Goal: Task Accomplishment & Management: Complete application form

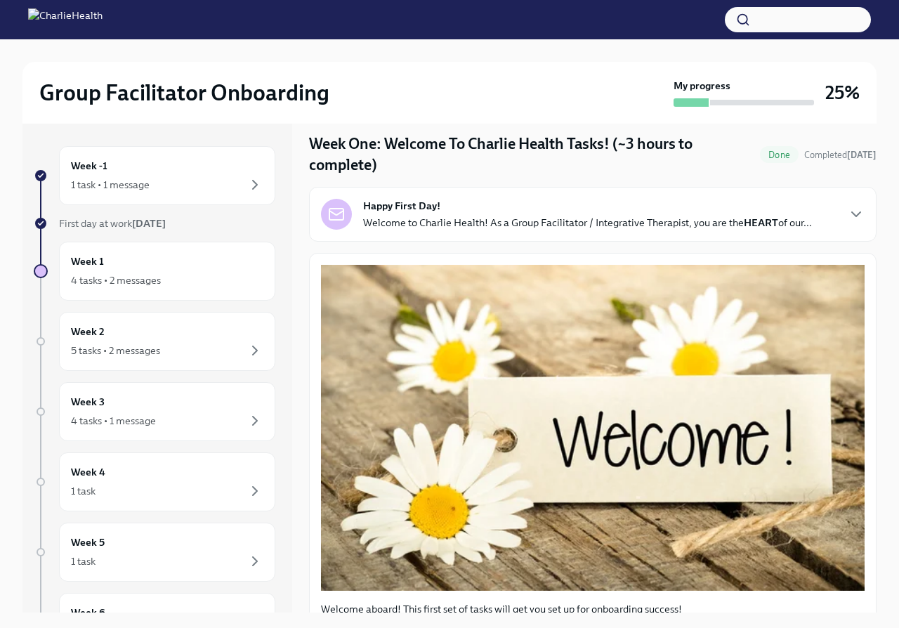
scroll to position [41, 0]
click at [153, 269] on div "Week 1 4 tasks • 2 messages" at bounding box center [167, 271] width 193 height 35
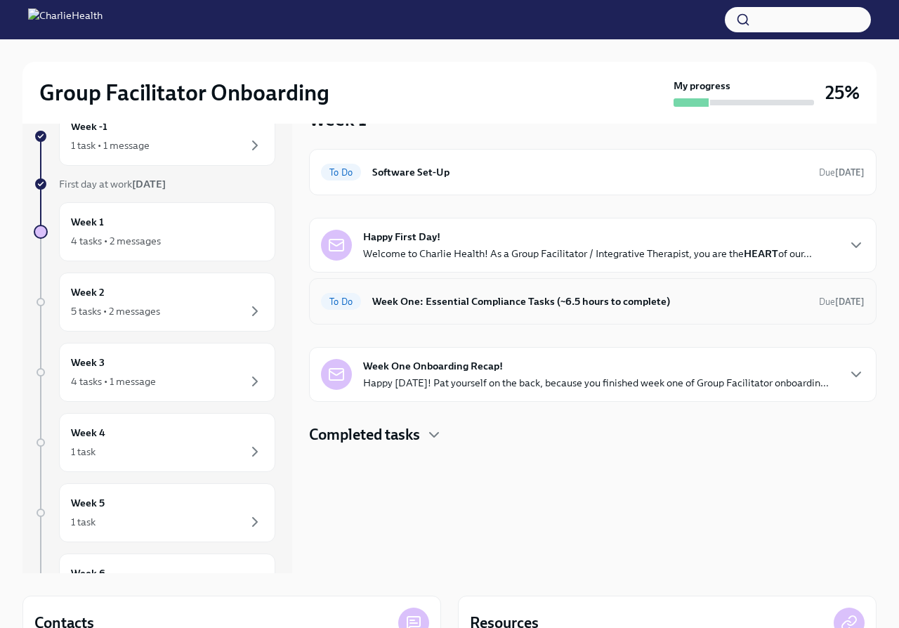
scroll to position [48, 0]
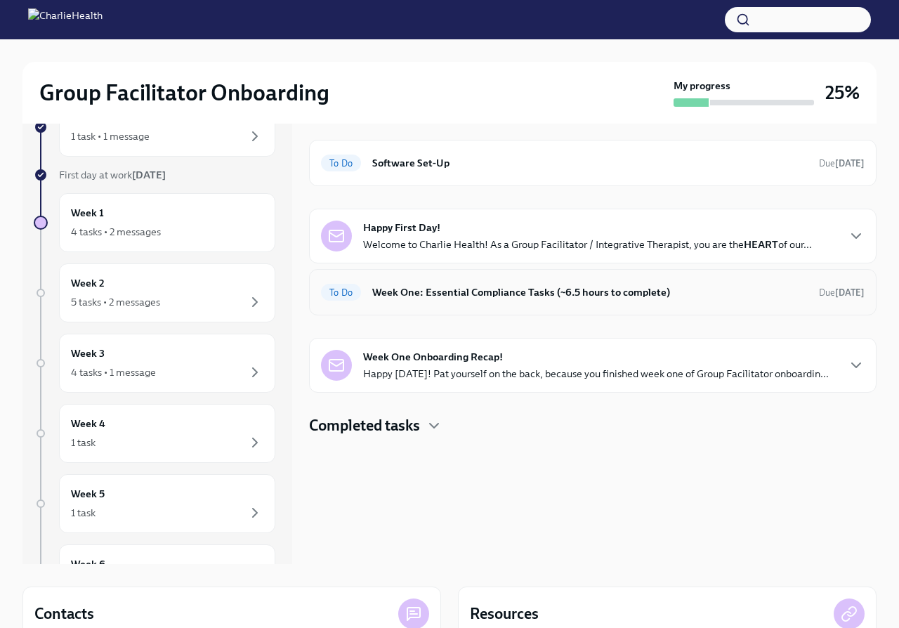
click at [493, 289] on h6 "Week One: Essential Compliance Tasks (~6.5 hours to complete)" at bounding box center [590, 292] width 436 height 15
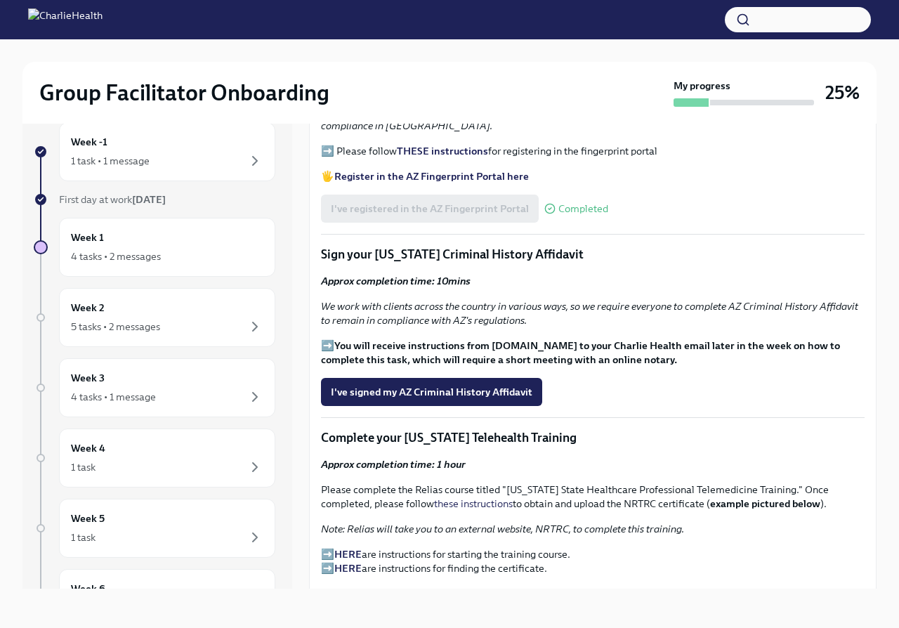
scroll to position [1560, 0]
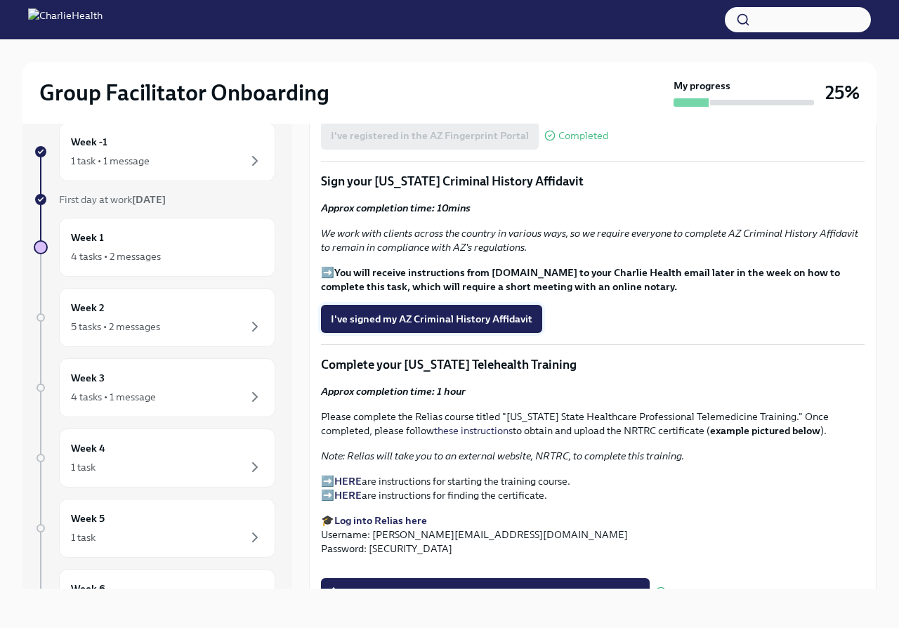
click at [481, 312] on span "I've signed my AZ Criminal History Affidavit" at bounding box center [432, 319] width 202 height 14
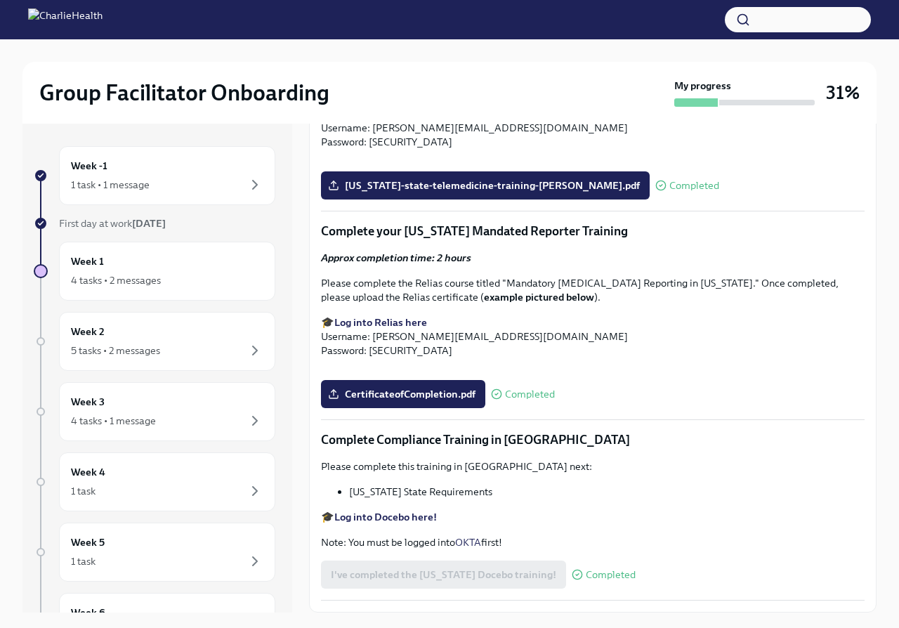
scroll to position [2791, 0]
click at [180, 261] on div "Week 1 4 tasks • 2 messages" at bounding box center [167, 271] width 193 height 35
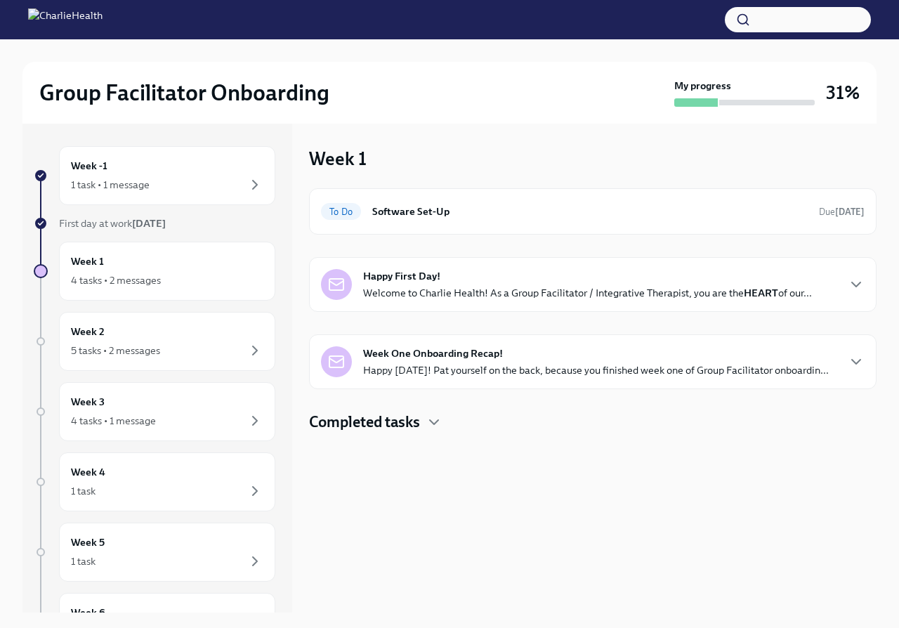
click at [437, 364] on p "Happy [DATE]! Pat yourself on the back, because you finished week one of Group …" at bounding box center [596, 370] width 466 height 14
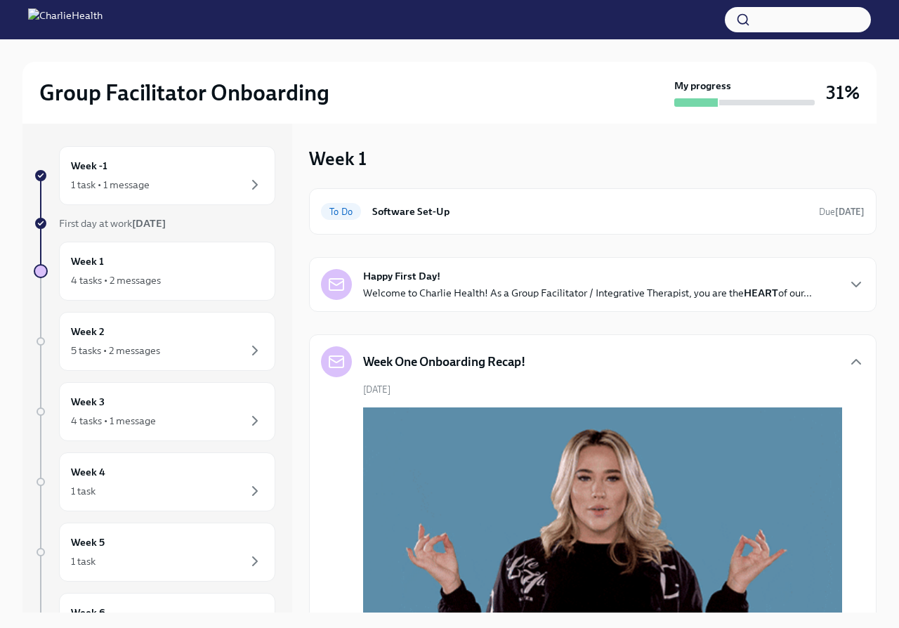
click at [434, 360] on h5 "Week One Onboarding Recap!" at bounding box center [444, 361] width 162 height 17
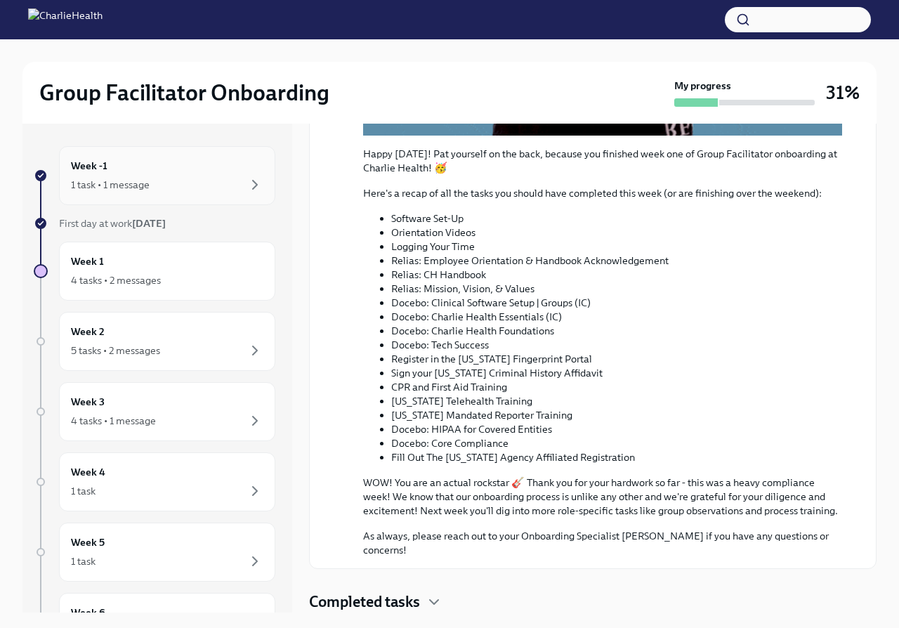
scroll to position [542, 0]
click at [153, 328] on div "Week 2 5 tasks • 2 messages" at bounding box center [167, 341] width 193 height 35
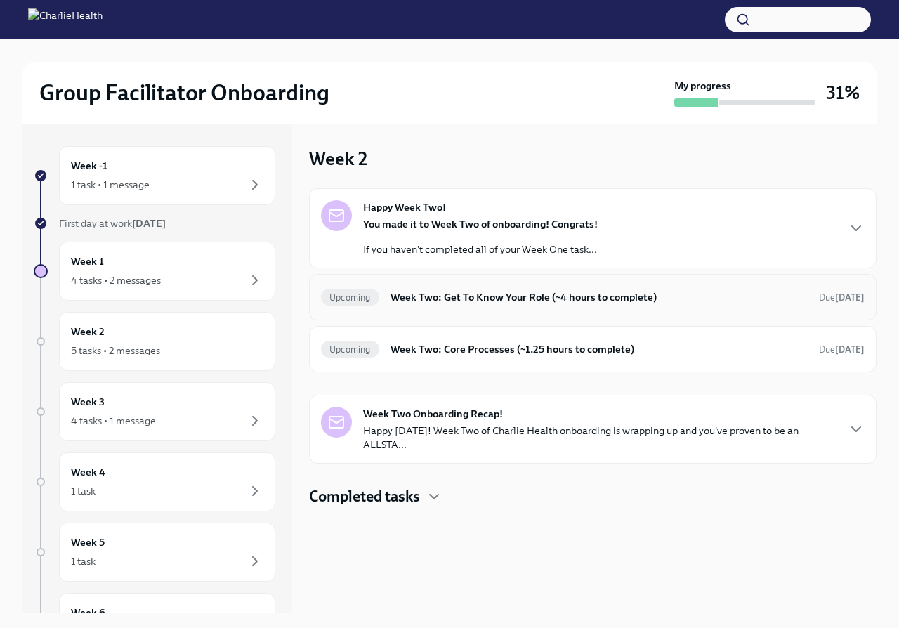
click at [481, 290] on h6 "Week Two: Get To Know Your Role (~4 hours to complete)" at bounding box center [599, 296] width 417 height 15
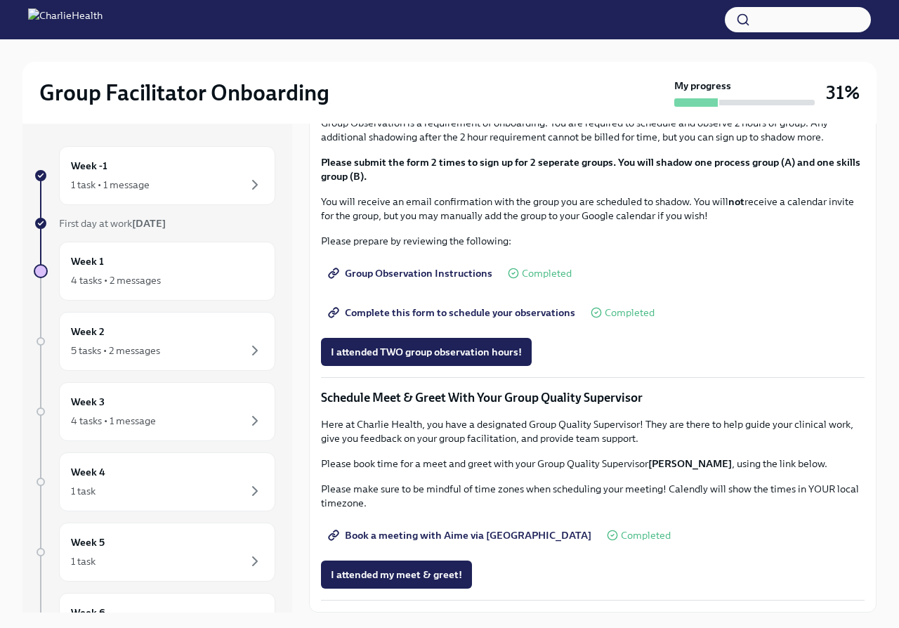
scroll to position [979, 0]
click at [412, 320] on span "Complete this form to schedule your observations" at bounding box center [453, 313] width 245 height 14
click at [175, 256] on div "Week 1 4 tasks • 2 messages" at bounding box center [167, 271] width 193 height 35
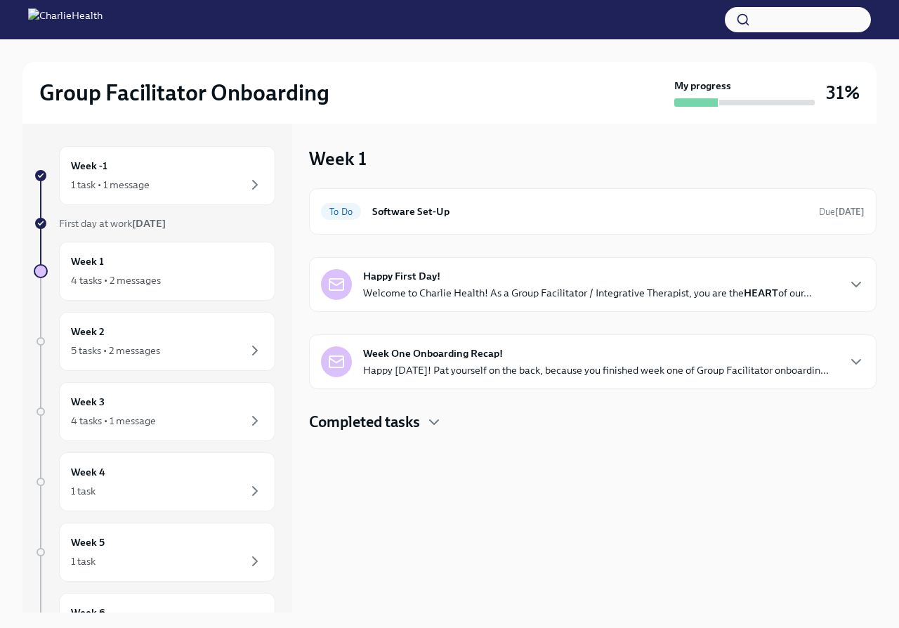
click at [491, 280] on div "Happy First Day! Welcome to Charlie Health! As a Group Facilitator / Integrativ…" at bounding box center [587, 284] width 449 height 31
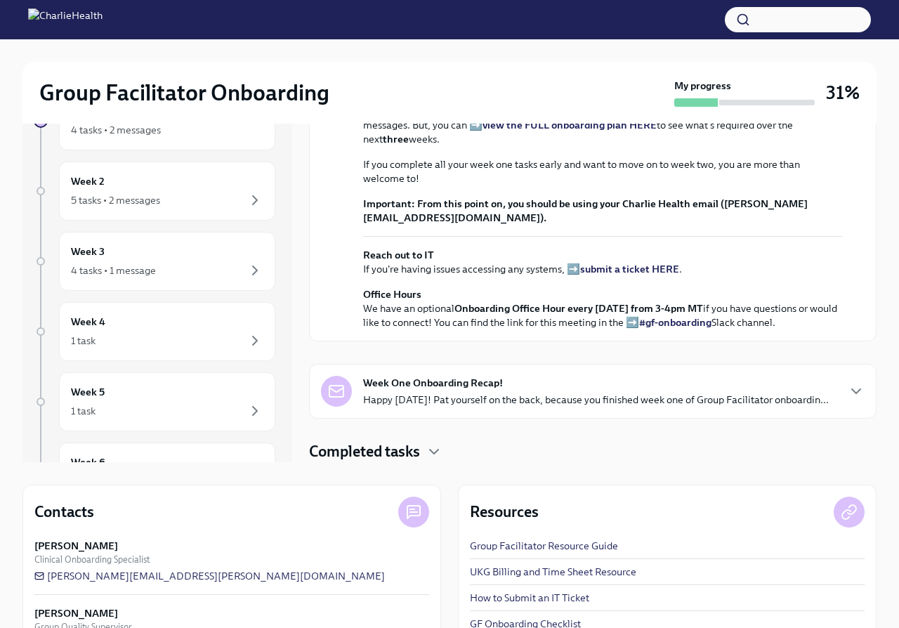
scroll to position [152, 0]
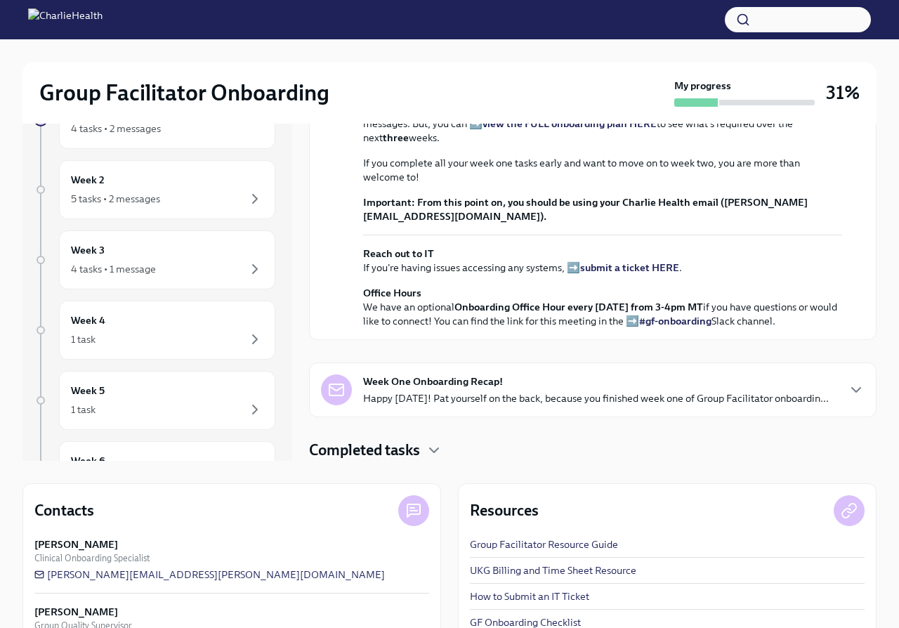
click at [407, 446] on h4 "Completed tasks" at bounding box center [364, 450] width 111 height 21
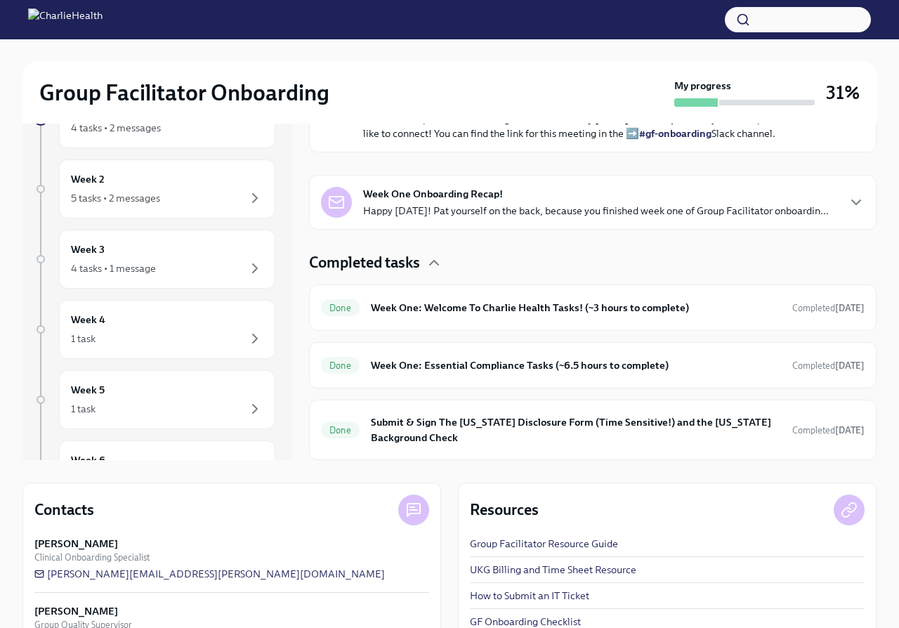
scroll to position [177, 0]
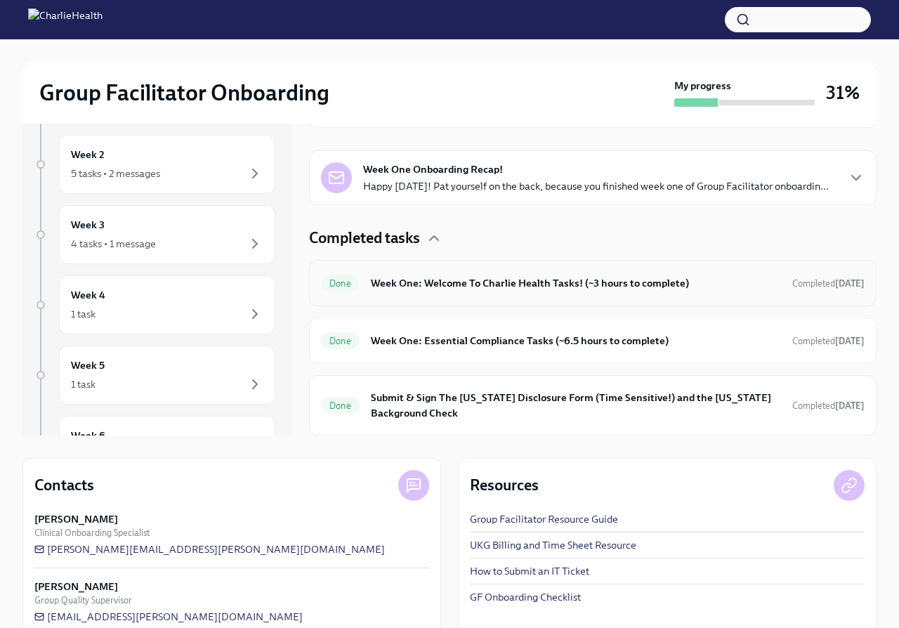
click at [495, 287] on h6 "Week One: Welcome To Charlie Health Tasks! (~3 hours to complete)" at bounding box center [576, 282] width 410 height 15
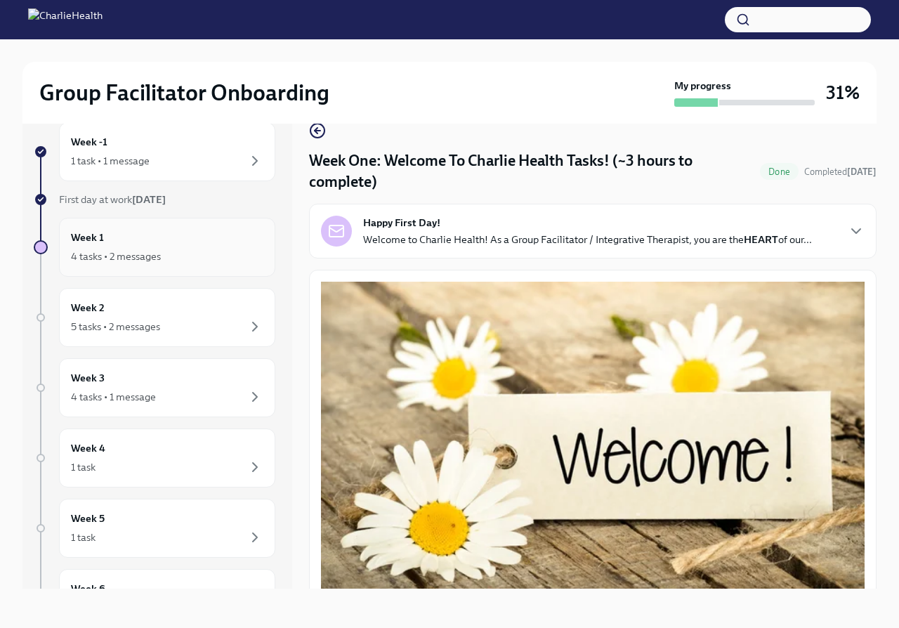
scroll to position [-1, 0]
click at [184, 243] on div "Week 1 4 tasks • 2 messages" at bounding box center [167, 247] width 193 height 35
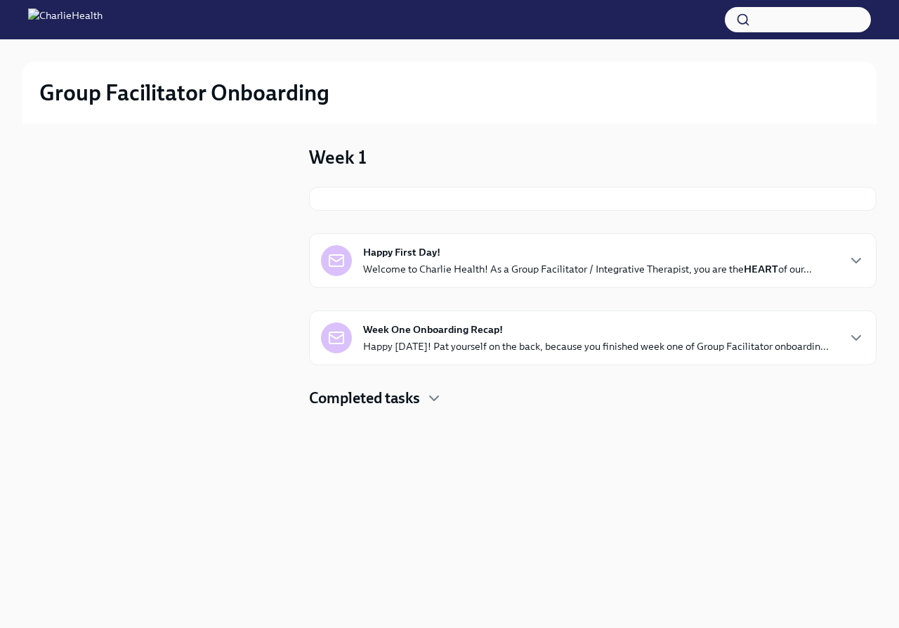
scroll to position [1, 0]
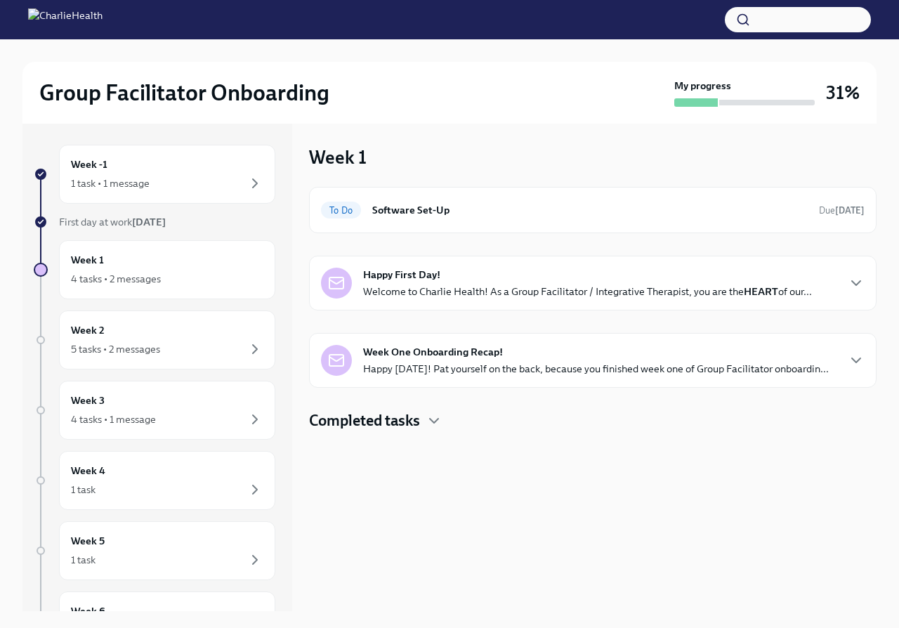
click at [436, 288] on p "Welcome to Charlie Health! As a Group Facilitator / Integrative Therapist, you …" at bounding box center [587, 292] width 449 height 14
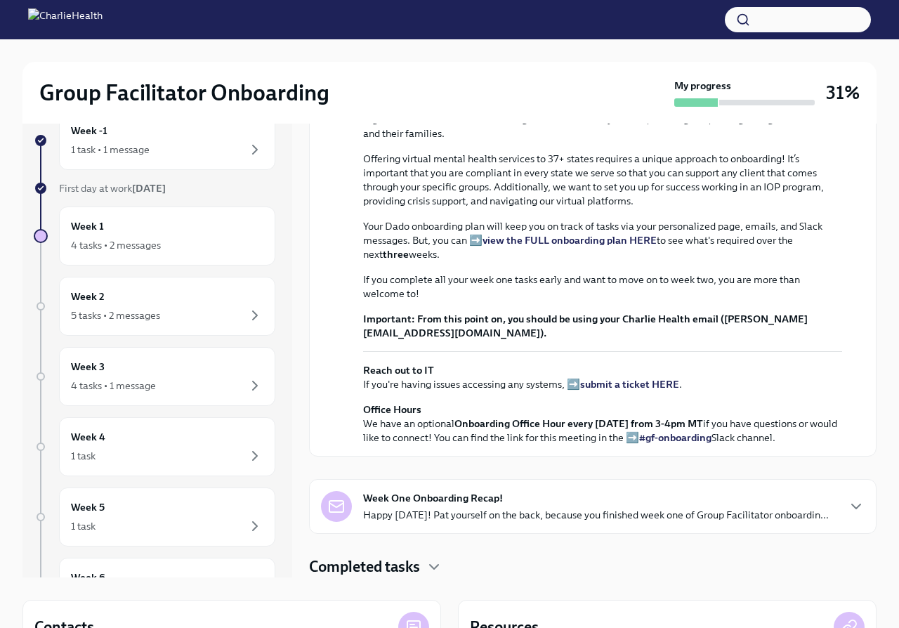
scroll to position [44, 0]
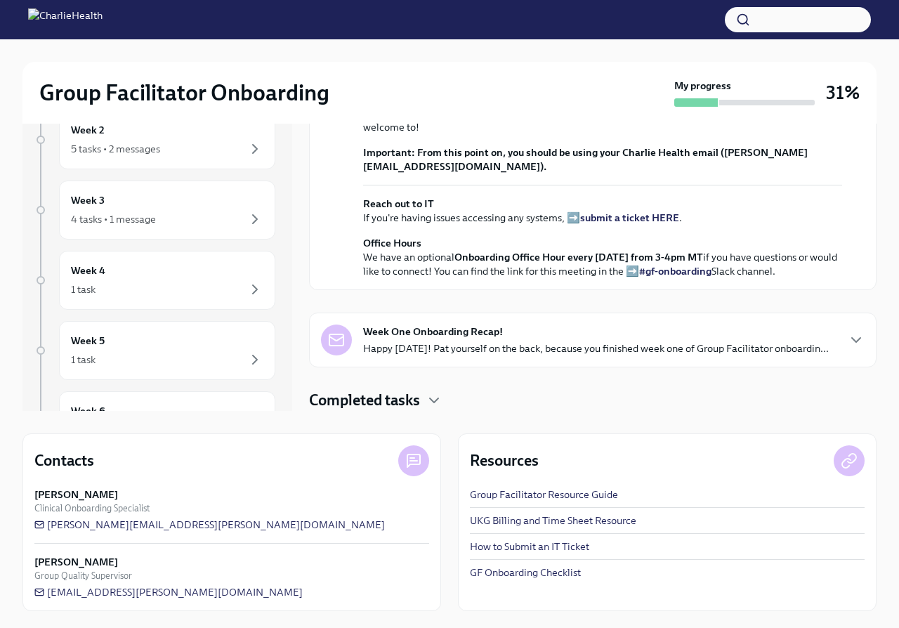
click at [417, 398] on h4 "Completed tasks" at bounding box center [364, 400] width 111 height 21
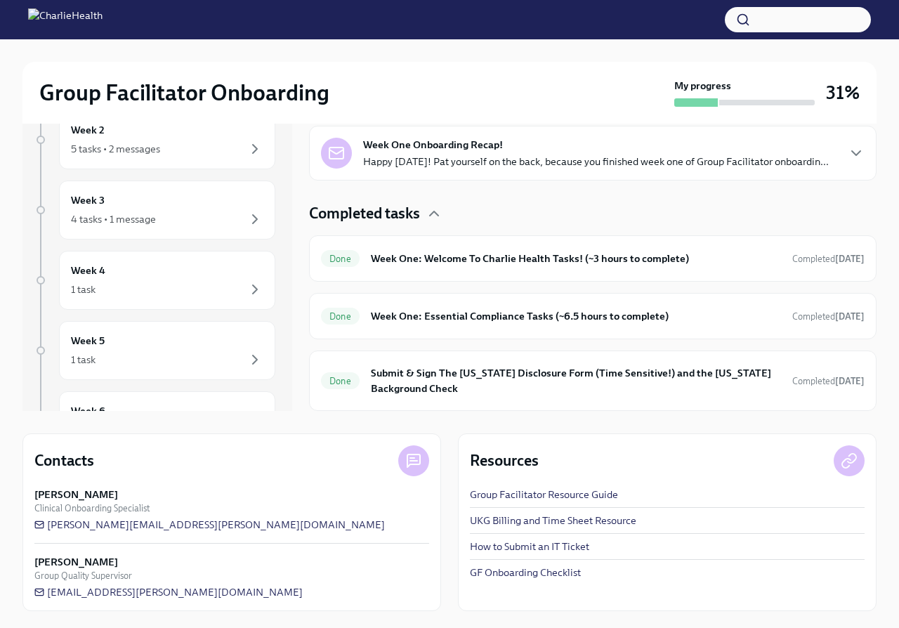
scroll to position [597, 0]
click at [460, 318] on h6 "Week One: Essential Compliance Tasks (~6.5 hours to complete)" at bounding box center [576, 315] width 410 height 15
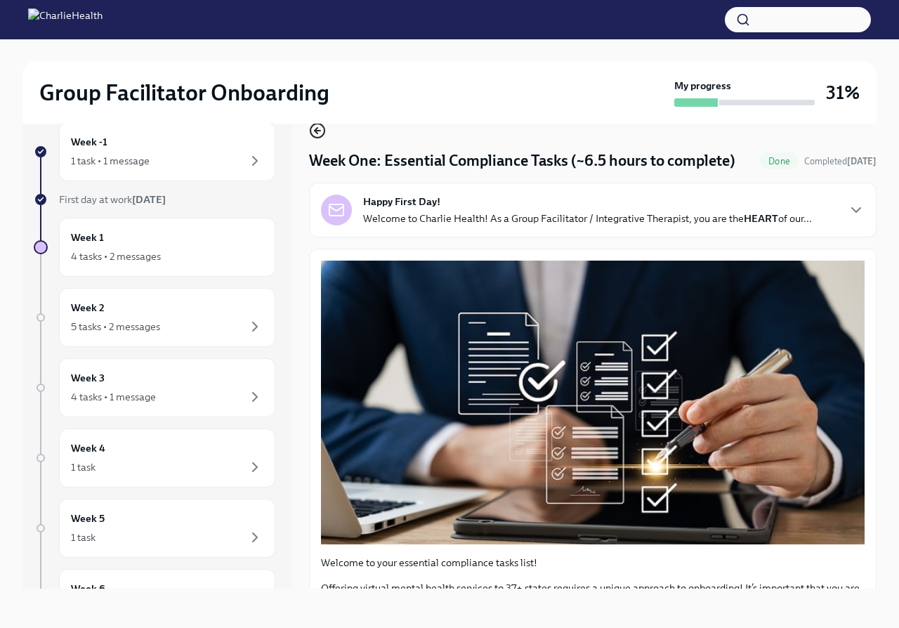
click at [320, 132] on icon "button" at bounding box center [317, 130] width 17 height 17
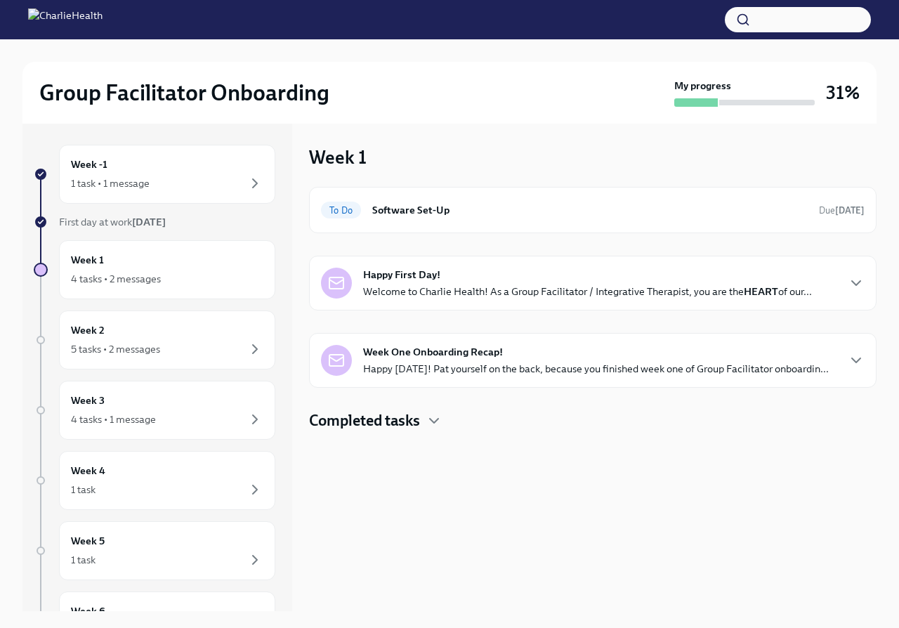
click at [391, 427] on h4 "Completed tasks" at bounding box center [364, 420] width 111 height 21
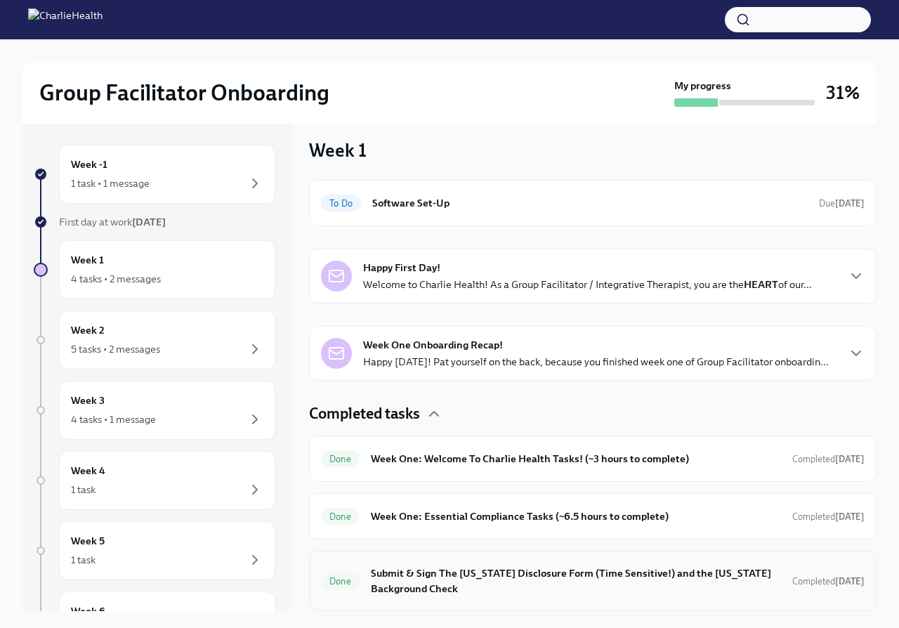
scroll to position [7, 0]
click at [167, 334] on div "Week 2 5 tasks • 2 messages" at bounding box center [167, 340] width 193 height 35
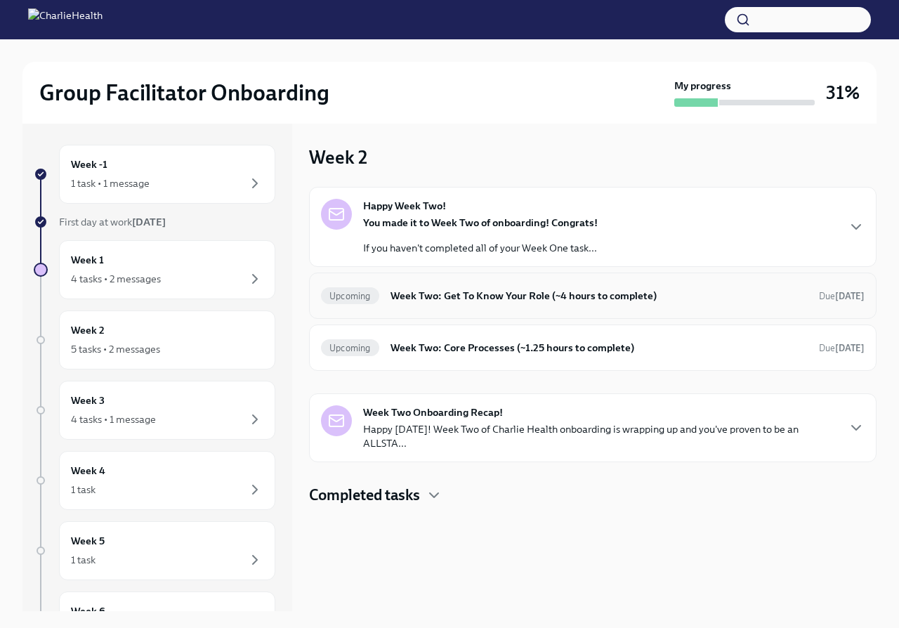
click at [503, 298] on h6 "Week Two: Get To Know Your Role (~4 hours to complete)" at bounding box center [599, 295] width 417 height 15
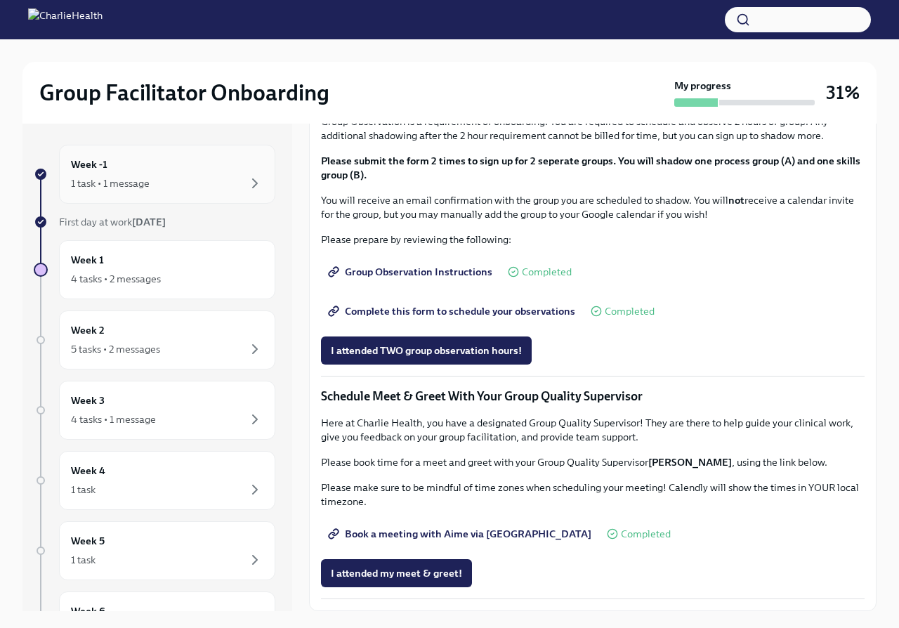
scroll to position [1121, 0]
click at [148, 348] on div "5 tasks • 2 messages" at bounding box center [115, 349] width 89 height 14
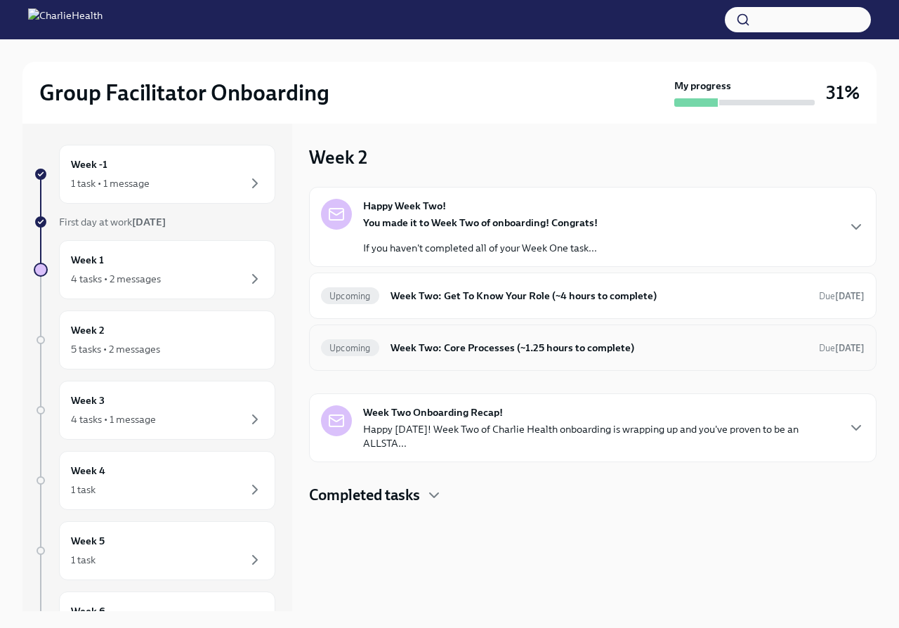
click at [522, 354] on h6 "Week Two: Core Processes (~1.25 hours to complete)" at bounding box center [599, 347] width 417 height 15
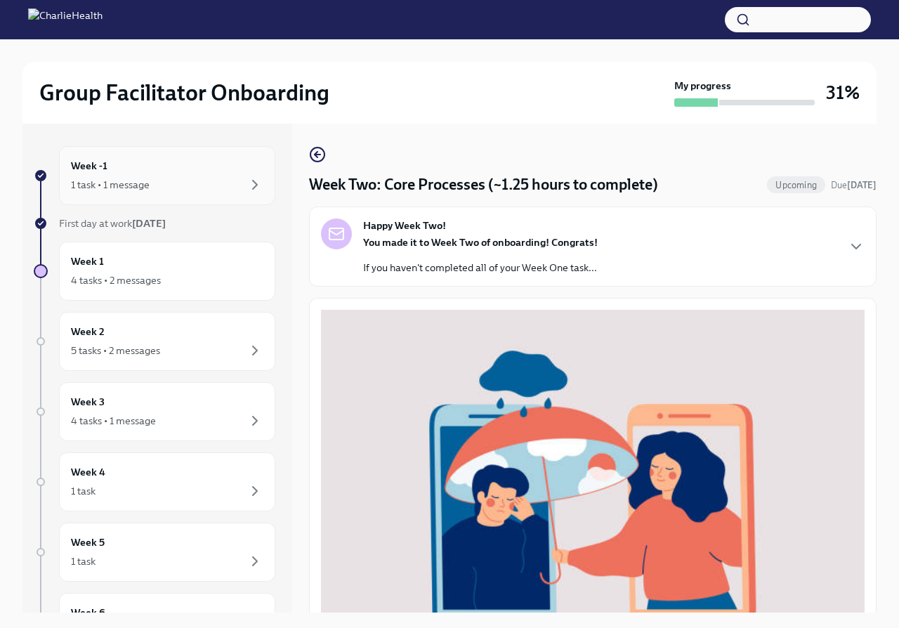
click at [240, 193] on div "Week -1 1 task • 1 message" at bounding box center [167, 175] width 216 height 59
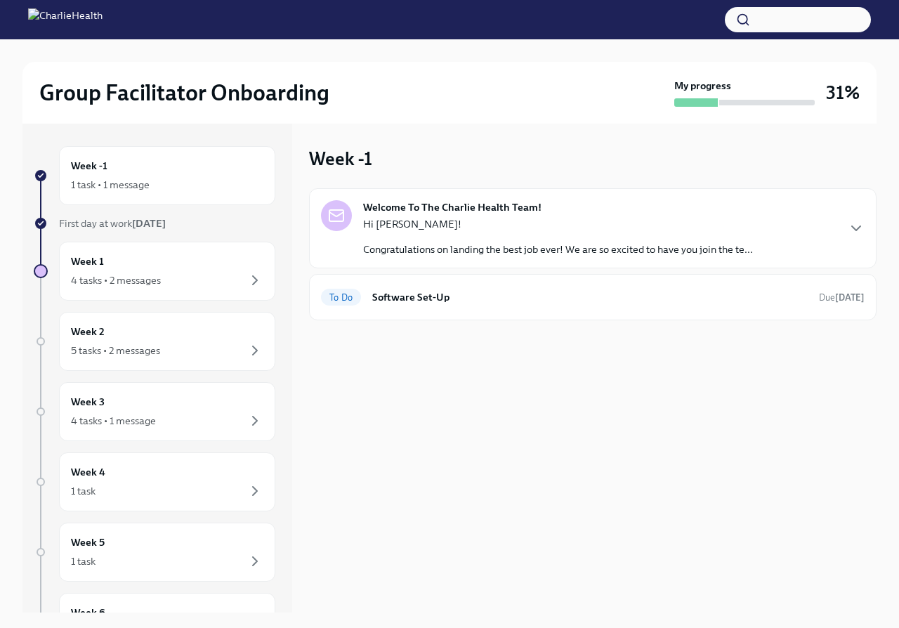
click at [509, 217] on p "Hi [PERSON_NAME]!" at bounding box center [558, 224] width 390 height 14
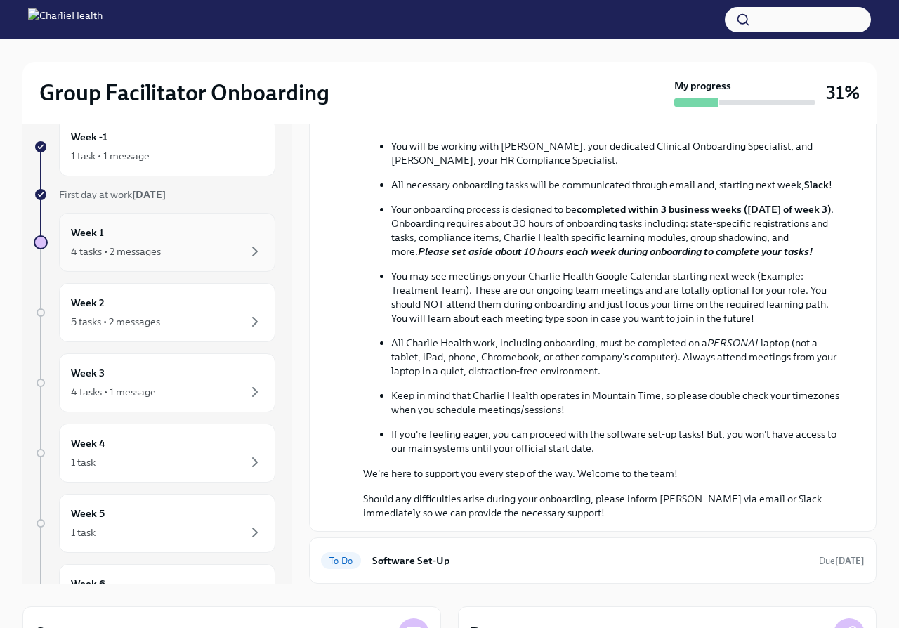
click at [221, 235] on div "Week 1 4 tasks • 2 messages" at bounding box center [167, 242] width 193 height 35
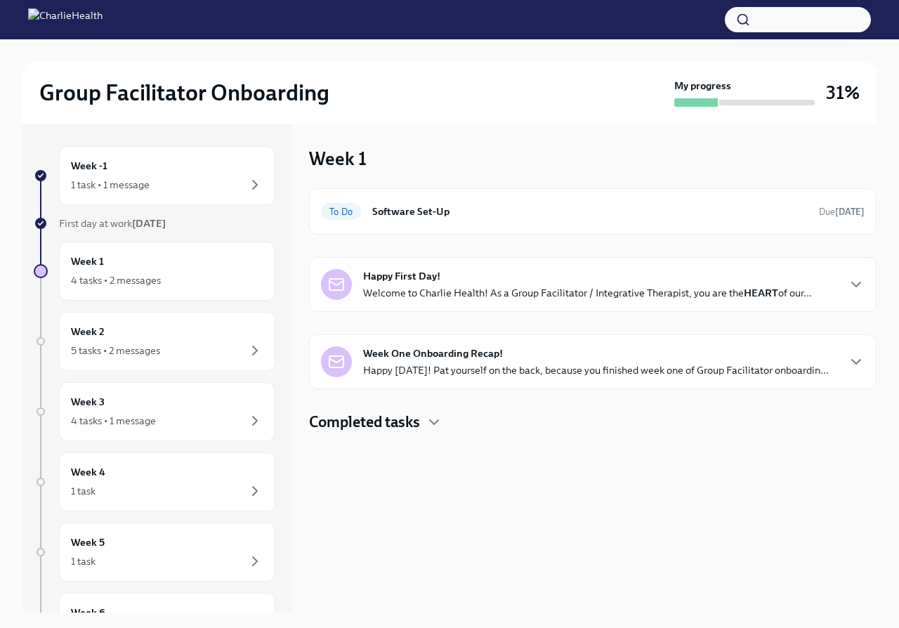
click at [188, 1] on div at bounding box center [449, 19] width 899 height 39
click at [131, 263] on div "Week 1 4 tasks • 2 messages" at bounding box center [167, 271] width 193 height 35
click at [191, 261] on div "Week 1 4 tasks • 2 messages" at bounding box center [167, 271] width 193 height 35
click at [445, 412] on div "Completed tasks" at bounding box center [593, 422] width 568 height 21
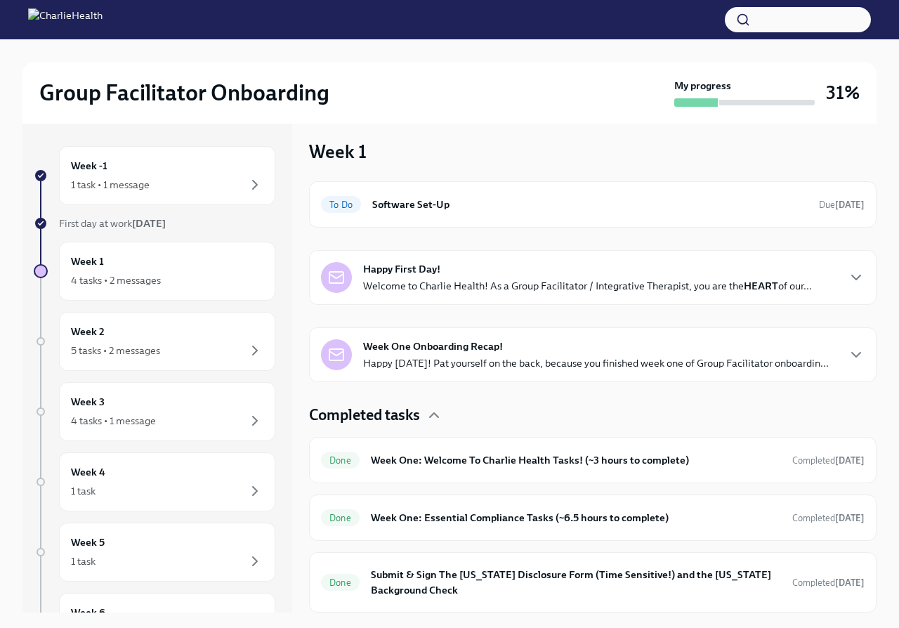
scroll to position [7, 0]
click at [431, 513] on h6 "Week One: Essential Compliance Tasks (~6.5 hours to complete)" at bounding box center [576, 517] width 410 height 15
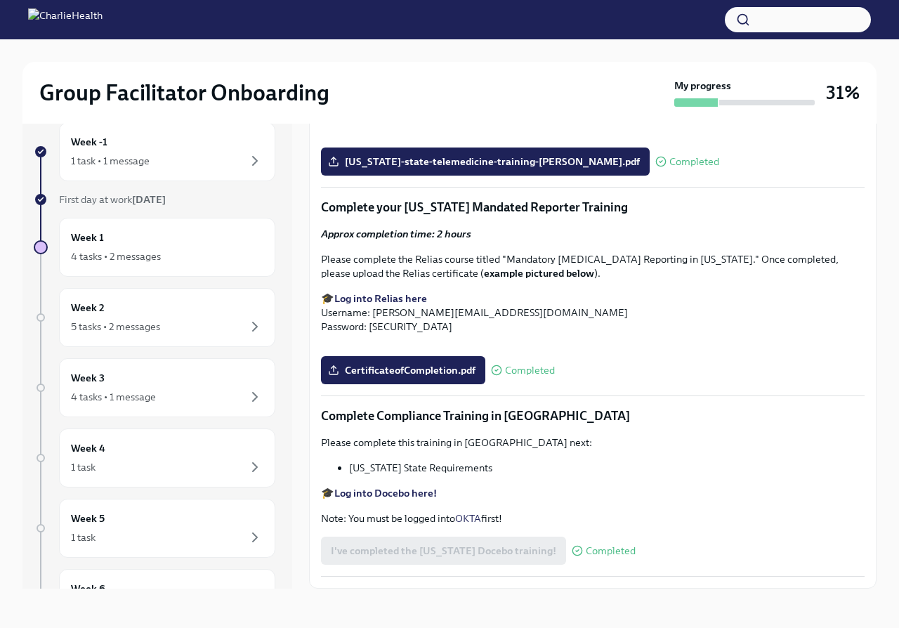
scroll to position [24, 0]
click at [372, 493] on strong "Log into Docebo here!" at bounding box center [385, 493] width 103 height 13
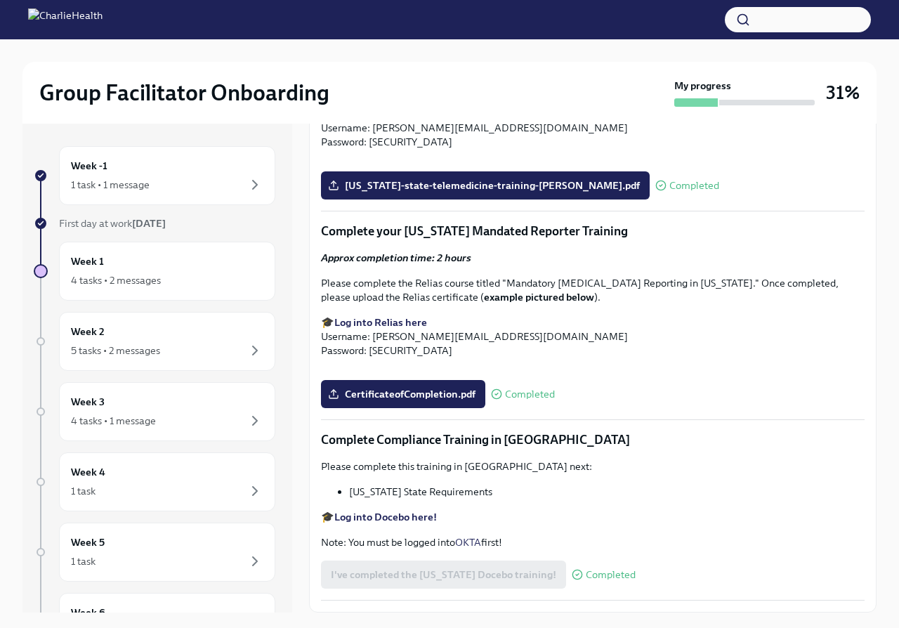
scroll to position [0, 0]
click at [142, 344] on div "5 tasks • 2 messages" at bounding box center [115, 351] width 89 height 14
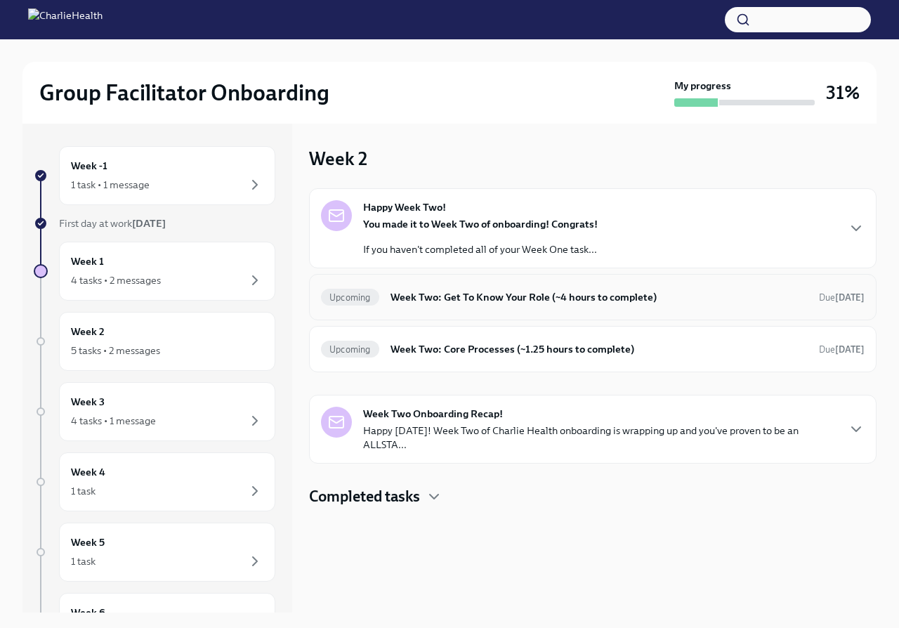
click at [453, 305] on div "Upcoming Week Two: Get To Know Your Role (~4 hours to complete) Due [DATE]" at bounding box center [593, 297] width 544 height 22
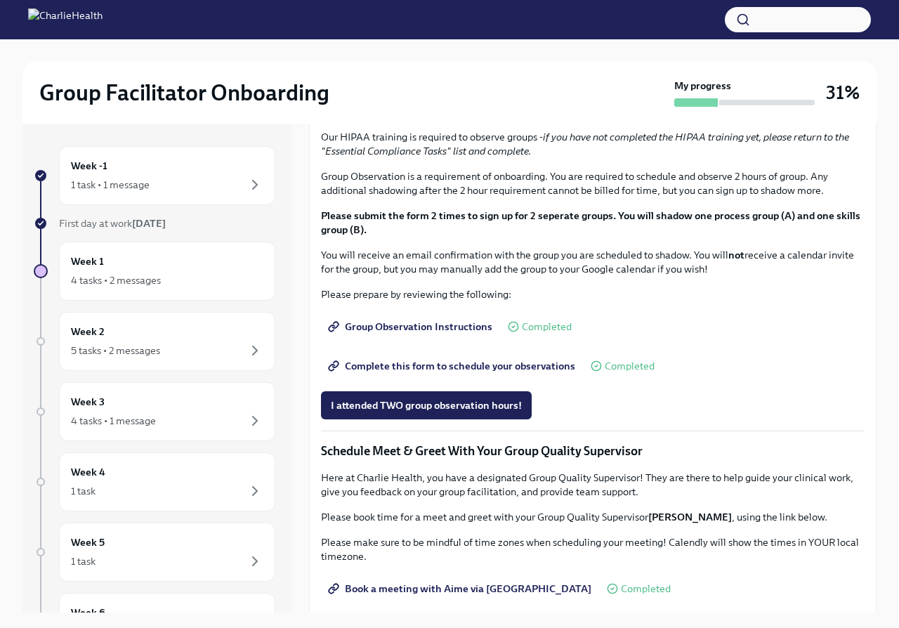
scroll to position [670, 0]
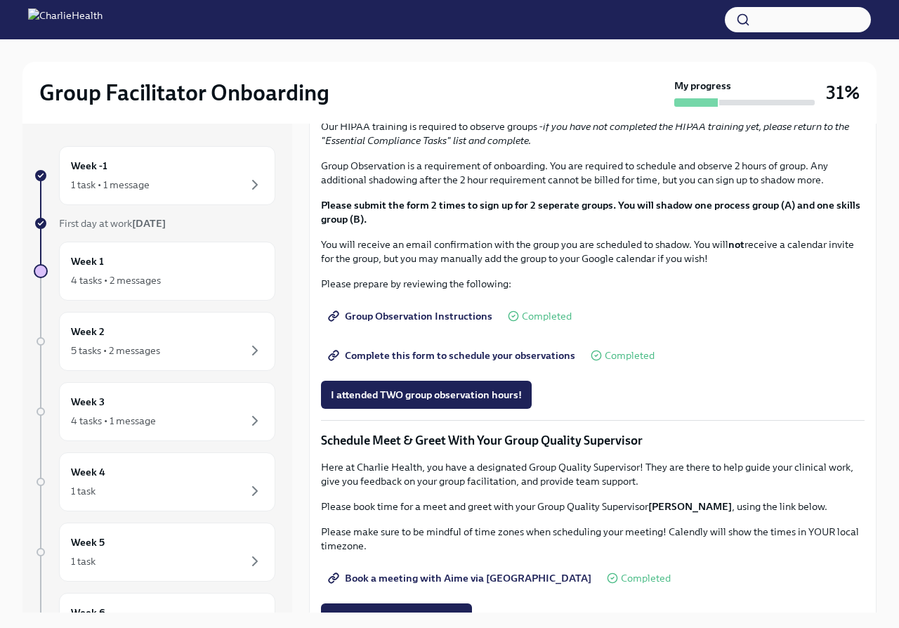
click at [352, 61] on span "I completed these three Docebo courses!" at bounding box center [426, 54] width 190 height 14
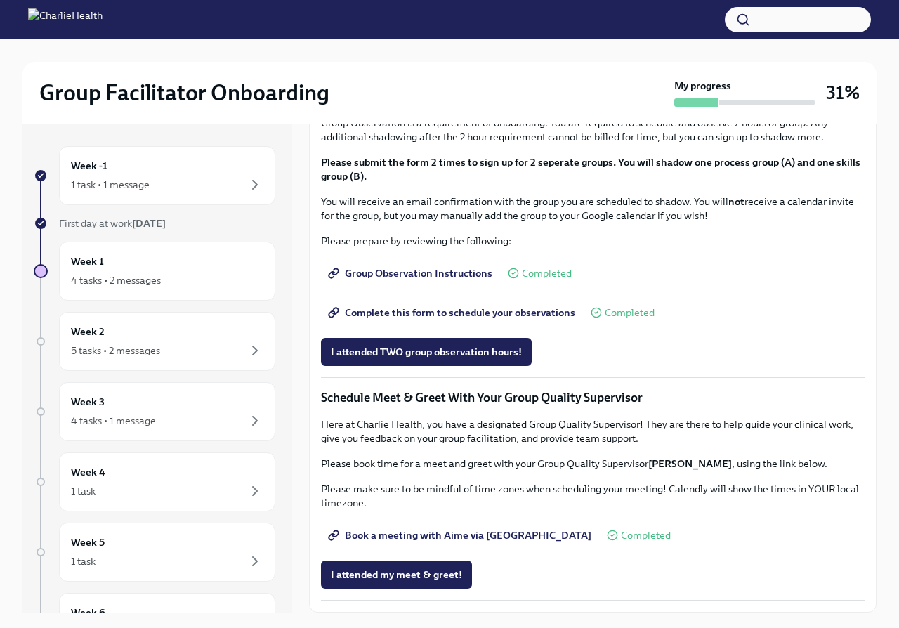
scroll to position [1121, 0]
click at [235, 394] on div "Week 3 4 tasks • 1 message" at bounding box center [167, 411] width 216 height 59
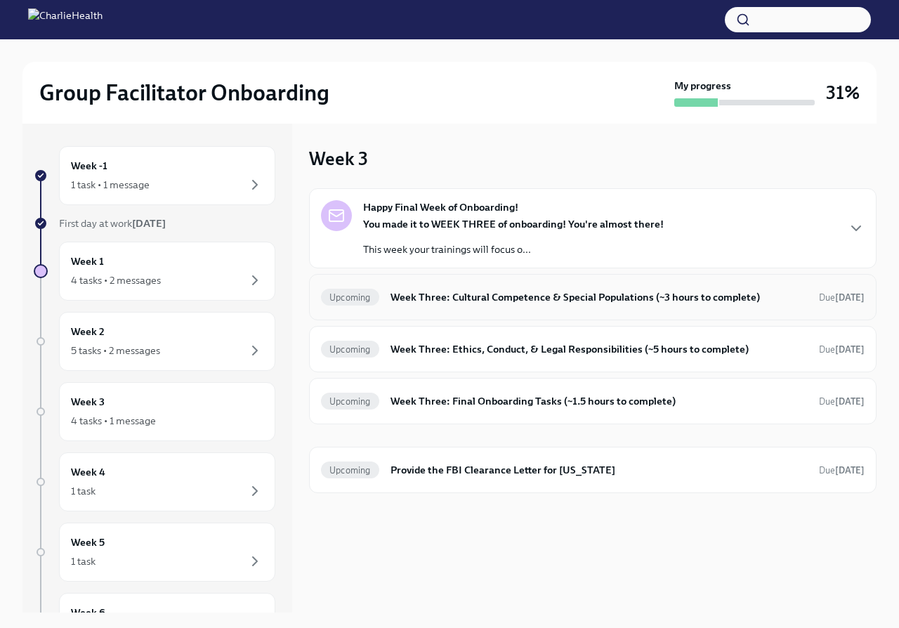
click at [484, 294] on h6 "Week Three: Cultural Competence & Special Populations (~3 hours to complete)" at bounding box center [599, 296] width 417 height 15
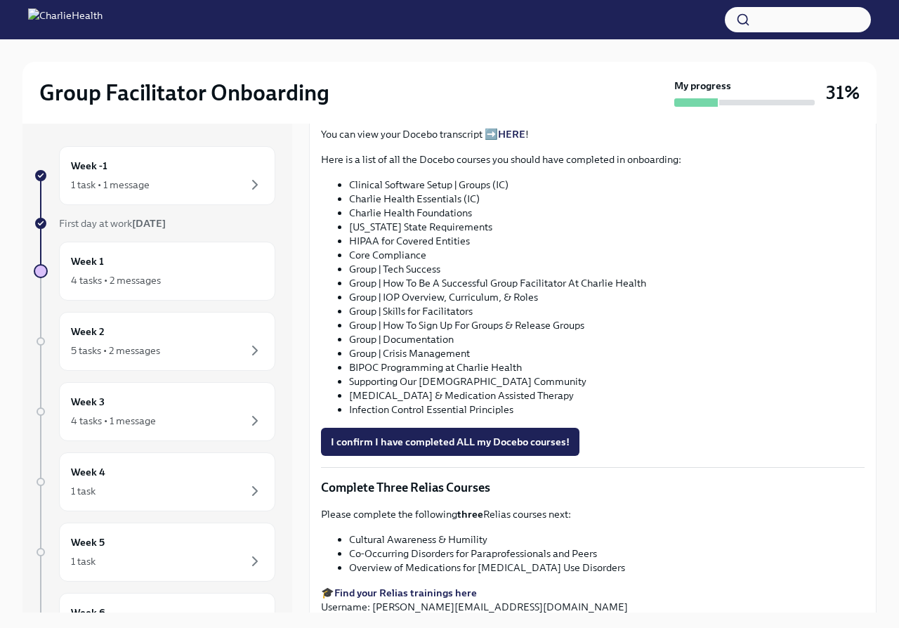
scroll to position [697, 0]
